Goal: Task Accomplishment & Management: Manage account settings

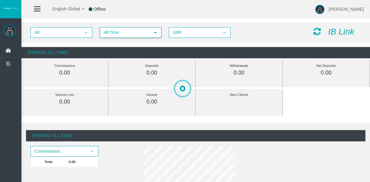
click at [125, 32] on span "All Time" at bounding box center [125, 32] width 50 height 9
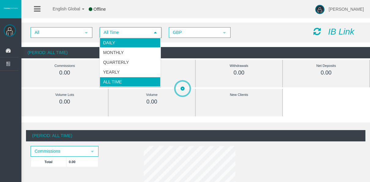
click at [126, 40] on li "Daily" at bounding box center [130, 43] width 61 height 10
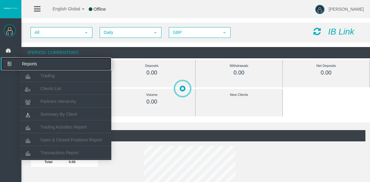
click at [14, 63] on icon at bounding box center [9, 64] width 16 height 13
click at [37, 83] on li "Clients List" at bounding box center [66, 88] width 92 height 12
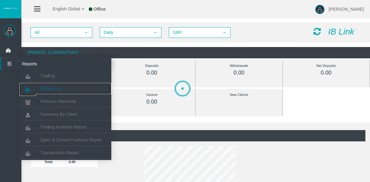
click at [42, 88] on span "Clients List" at bounding box center [50, 88] width 21 height 5
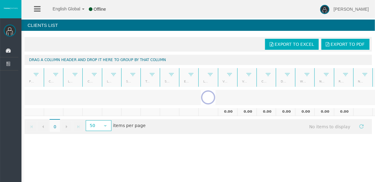
drag, startPoint x: 184, startPoint y: 142, endPoint x: 165, endPoint y: 141, distance: 18.7
click at [165, 141] on div "[PERSON_NAME] Dashboard Reports Trading Clients List" at bounding box center [193, 70] width 364 height 141
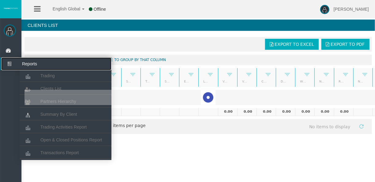
click at [10, 64] on icon at bounding box center [9, 64] width 16 height 13
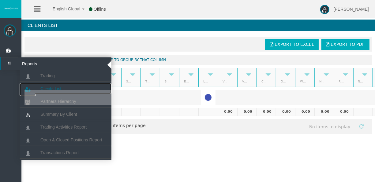
click at [43, 85] on link "Clients List" at bounding box center [66, 88] width 92 height 11
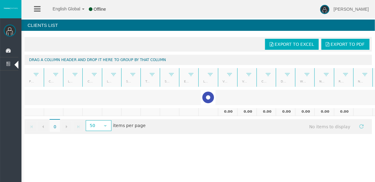
click at [47, 95] on div at bounding box center [207, 97] width 367 height 15
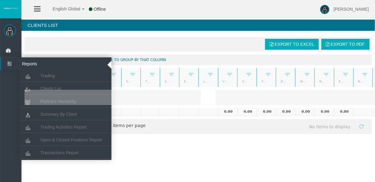
click at [9, 63] on icon at bounding box center [9, 64] width 16 height 13
click at [33, 83] on icon at bounding box center [28, 89] width 16 height 13
click at [39, 87] on link "Clients List" at bounding box center [66, 88] width 92 height 11
click at [37, 77] on link "Trading" at bounding box center [66, 75] width 92 height 11
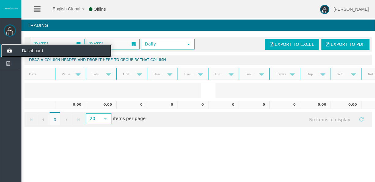
click at [9, 52] on icon at bounding box center [9, 50] width 16 height 13
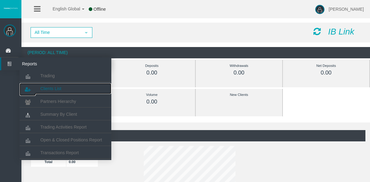
click at [43, 89] on span "Clients List" at bounding box center [50, 88] width 21 height 5
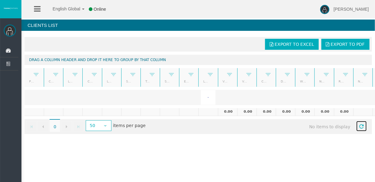
click at [359, 124] on span "Refresh" at bounding box center [361, 126] width 5 height 5
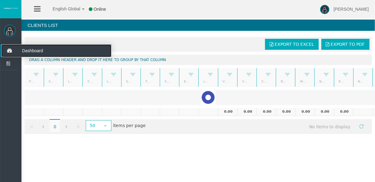
click at [7, 51] on icon at bounding box center [9, 50] width 16 height 13
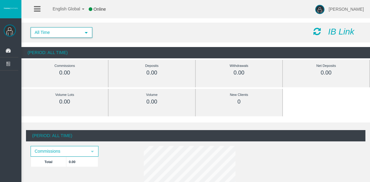
click at [88, 29] on span "select" at bounding box center [86, 32] width 11 height 9
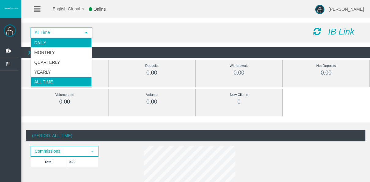
click at [85, 43] on li "Daily" at bounding box center [61, 43] width 61 height 10
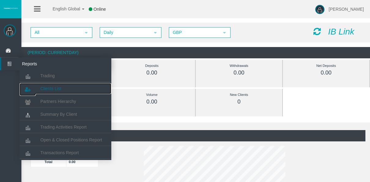
click at [49, 93] on link "Clients List" at bounding box center [66, 88] width 92 height 11
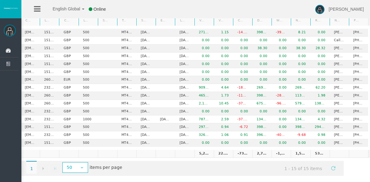
scroll to position [0, 34]
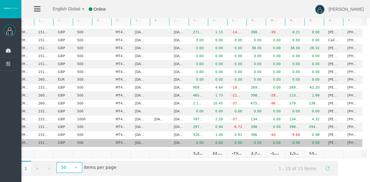
click at [324, 143] on td "[PERSON_NAME]" at bounding box center [333, 144] width 19 height 8
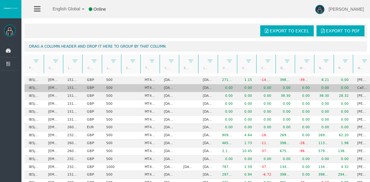
scroll to position [0, 0]
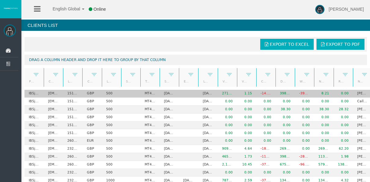
click at [193, 94] on td at bounding box center [188, 94] width 19 height 8
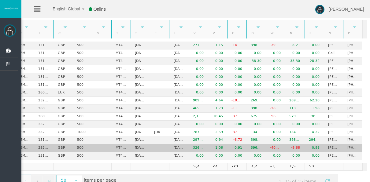
scroll to position [64, 0]
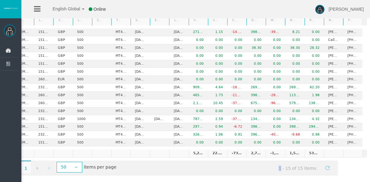
drag, startPoint x: 269, startPoint y: 172, endPoint x: 258, endPoint y: 171, distance: 11.4
click at [258, 171] on div "Export to Excel Export to PDF Drag a column header and drop it here to group by…" at bounding box center [195, 75] width 349 height 207
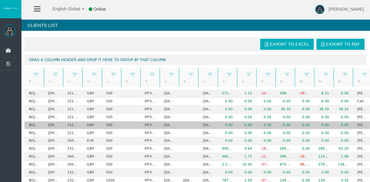
scroll to position [0, 0]
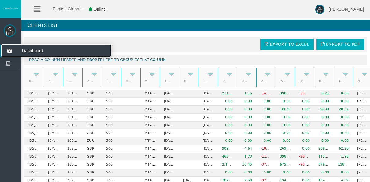
click at [15, 50] on icon at bounding box center [9, 50] width 16 height 13
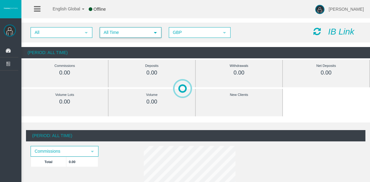
click at [105, 33] on span "All Time" at bounding box center [125, 32] width 50 height 9
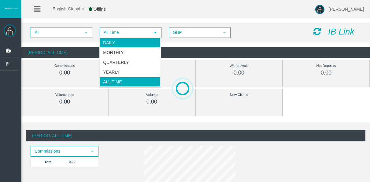
click at [112, 44] on li "Daily" at bounding box center [130, 43] width 61 height 10
